Goal: Find specific page/section: Find specific page/section

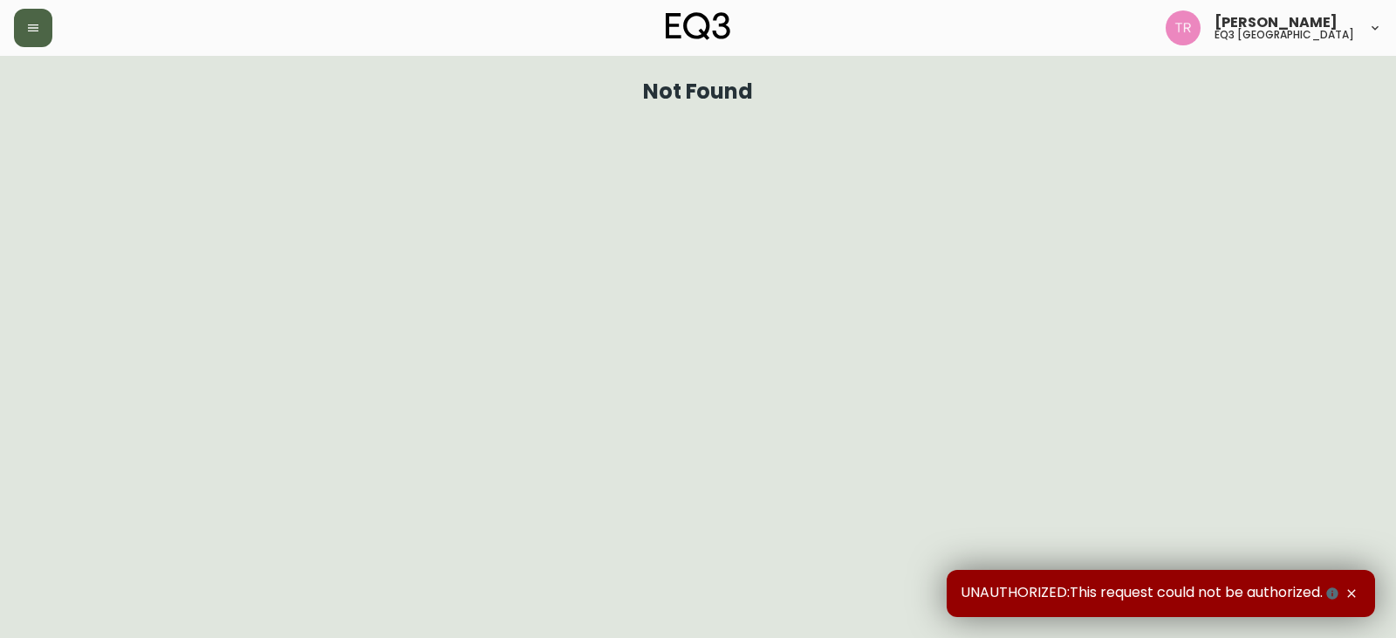
click at [39, 29] on icon "button" at bounding box center [33, 28] width 14 height 14
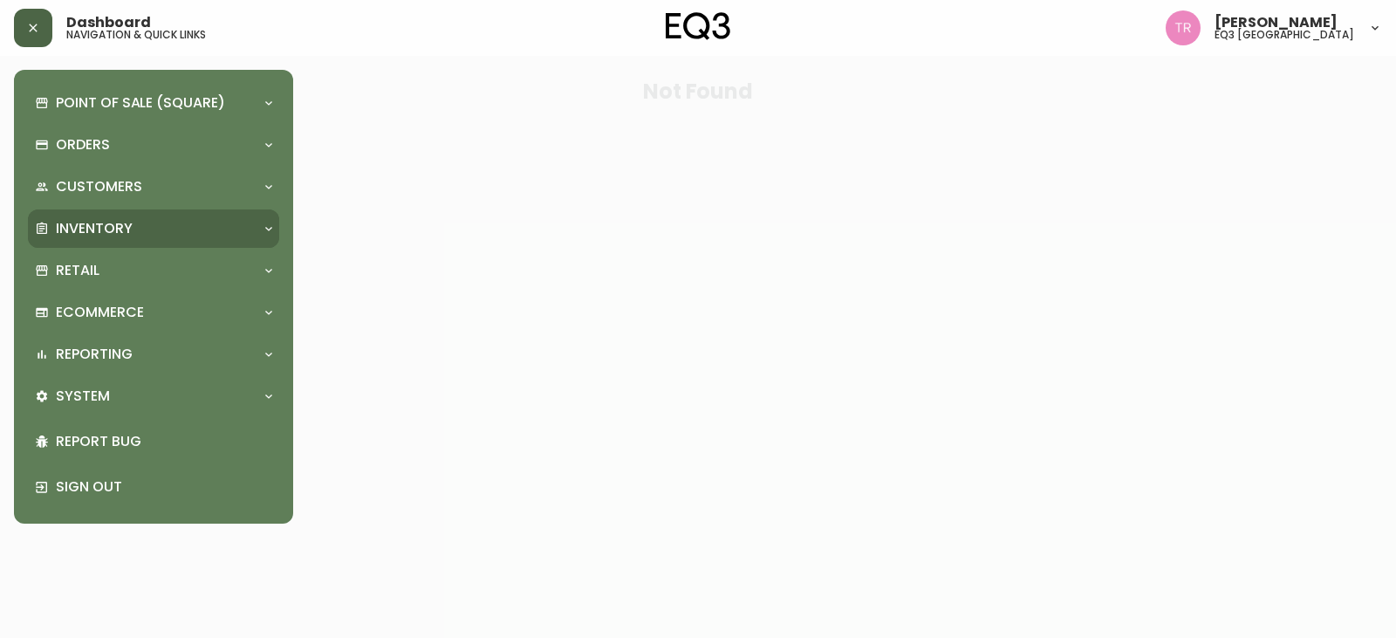
drag, startPoint x: 86, startPoint y: 222, endPoint x: 81, endPoint y: 240, distance: 18.0
click at [86, 223] on p "Inventory" at bounding box center [94, 228] width 77 height 19
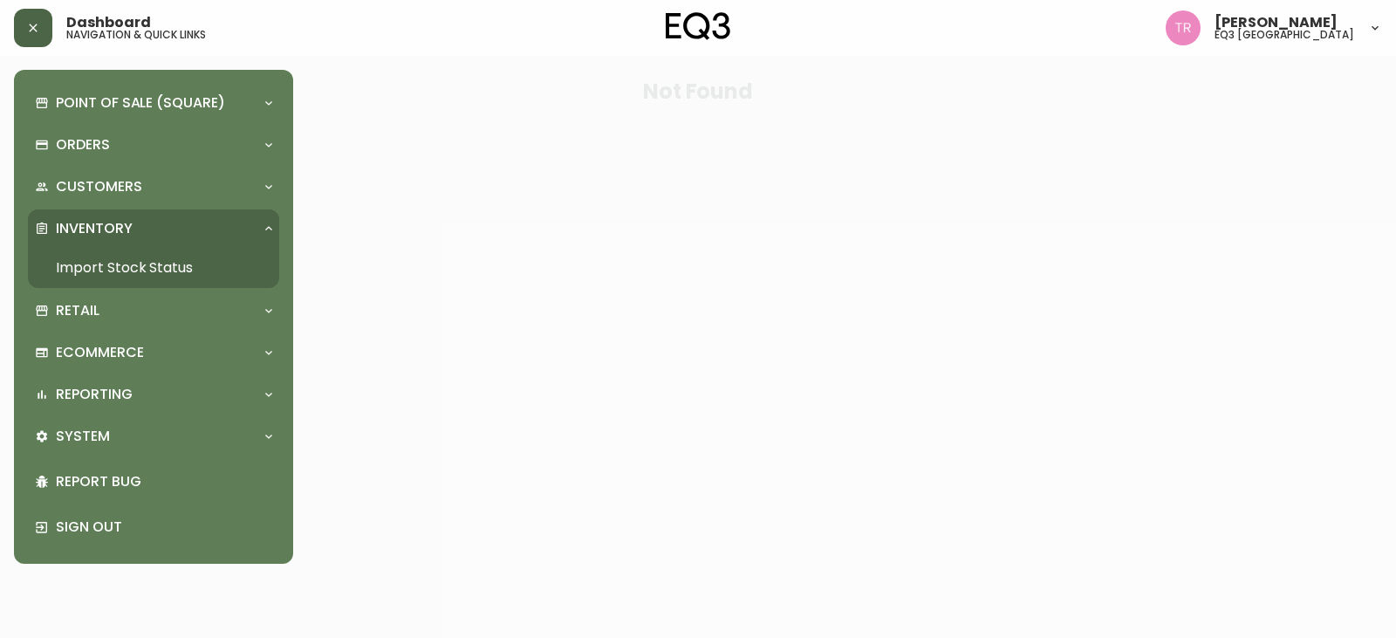
click at [87, 249] on link "Import Stock Status" at bounding box center [153, 268] width 251 height 40
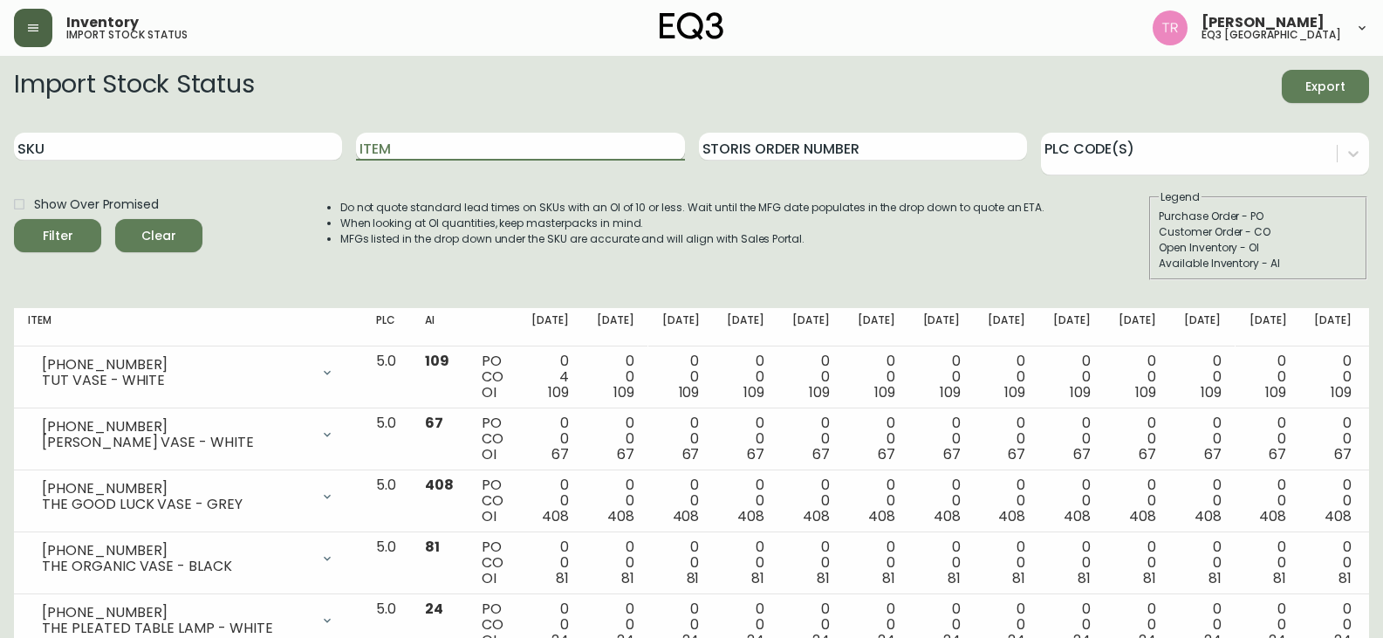
click at [462, 153] on input "Item" at bounding box center [520, 147] width 328 height 28
type input "[GEOGRAPHIC_DATA]"
click at [14, 219] on button "Filter" at bounding box center [57, 235] width 87 height 33
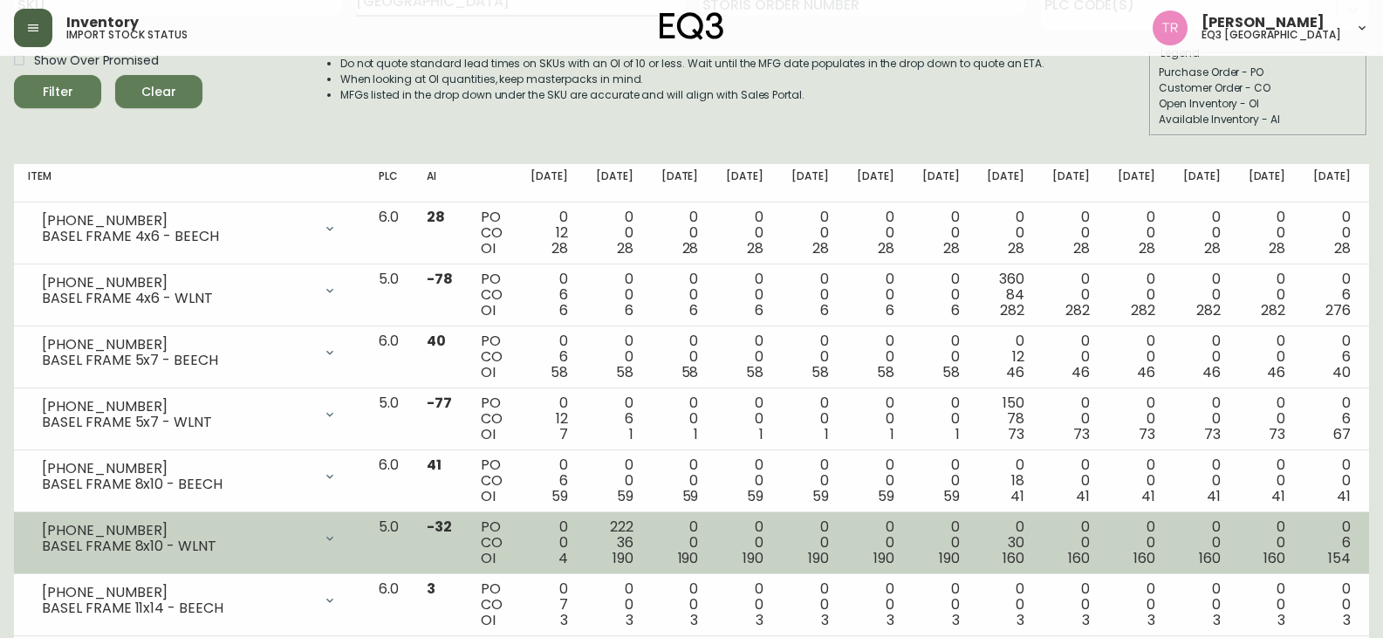
scroll to position [174, 0]
